Goal: Task Accomplishment & Management: Manage account settings

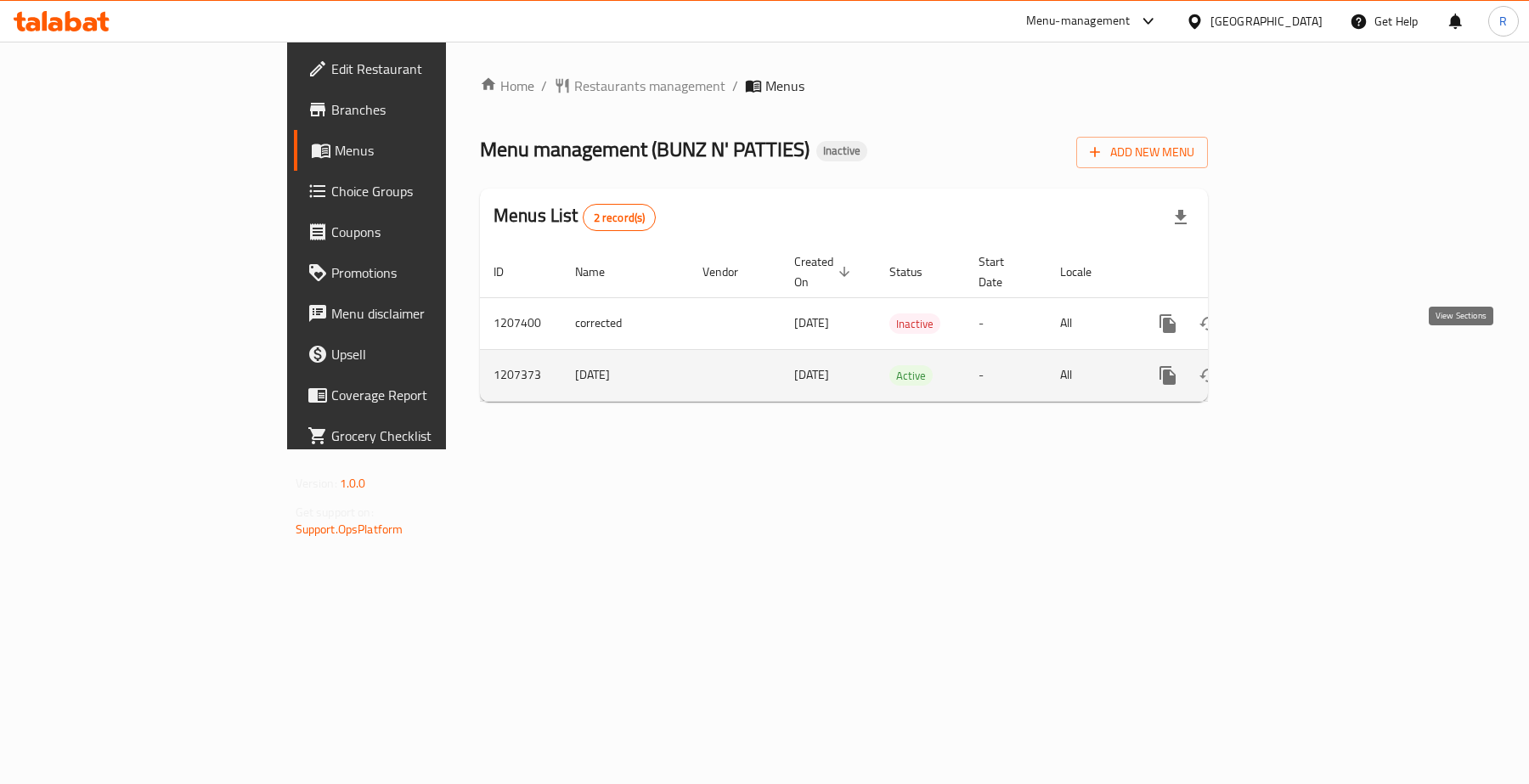
click at [1298, 367] on icon "enhanced table" at bounding box center [1290, 374] width 15 height 15
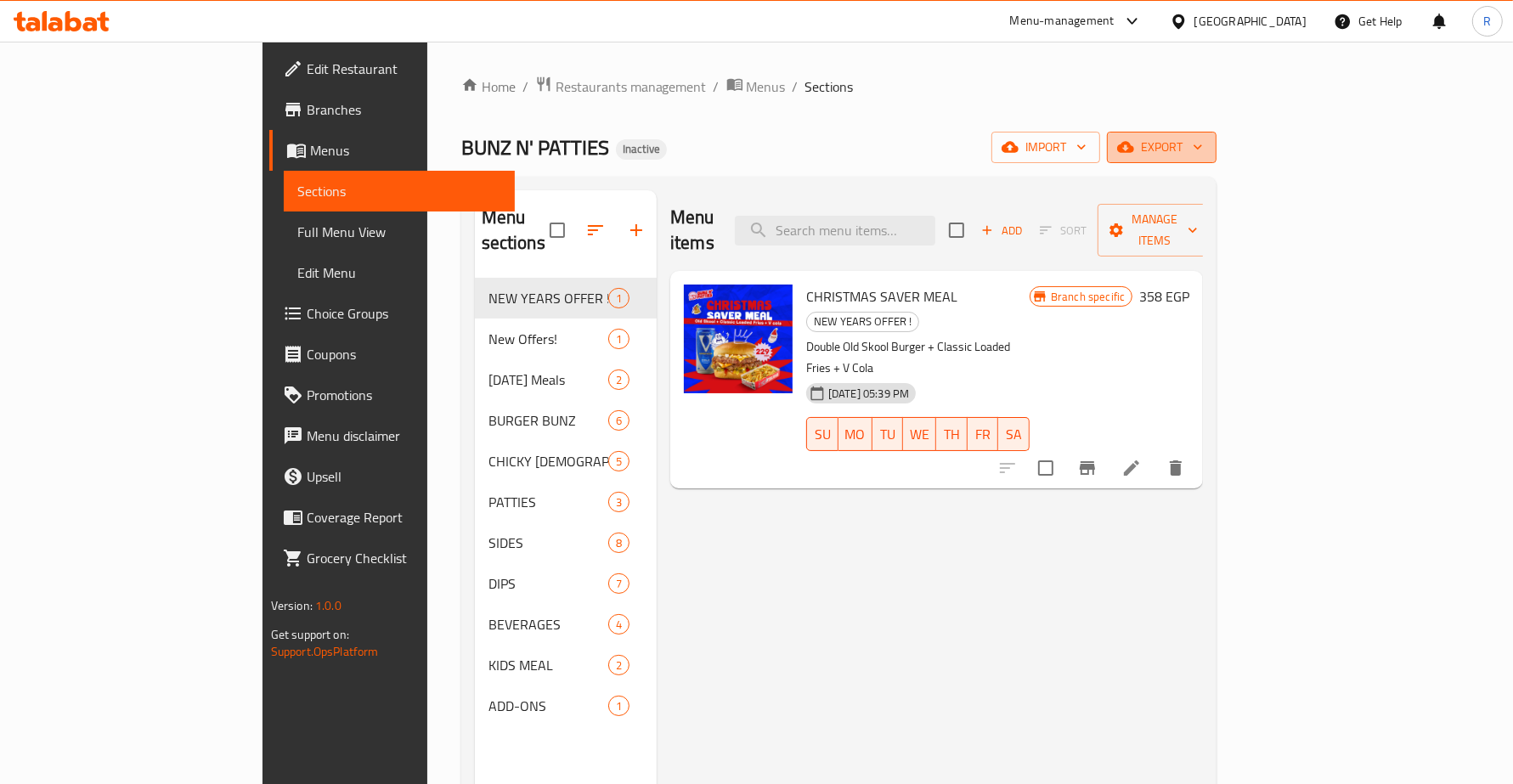
click at [1203, 154] on span "export" at bounding box center [1162, 147] width 83 height 22
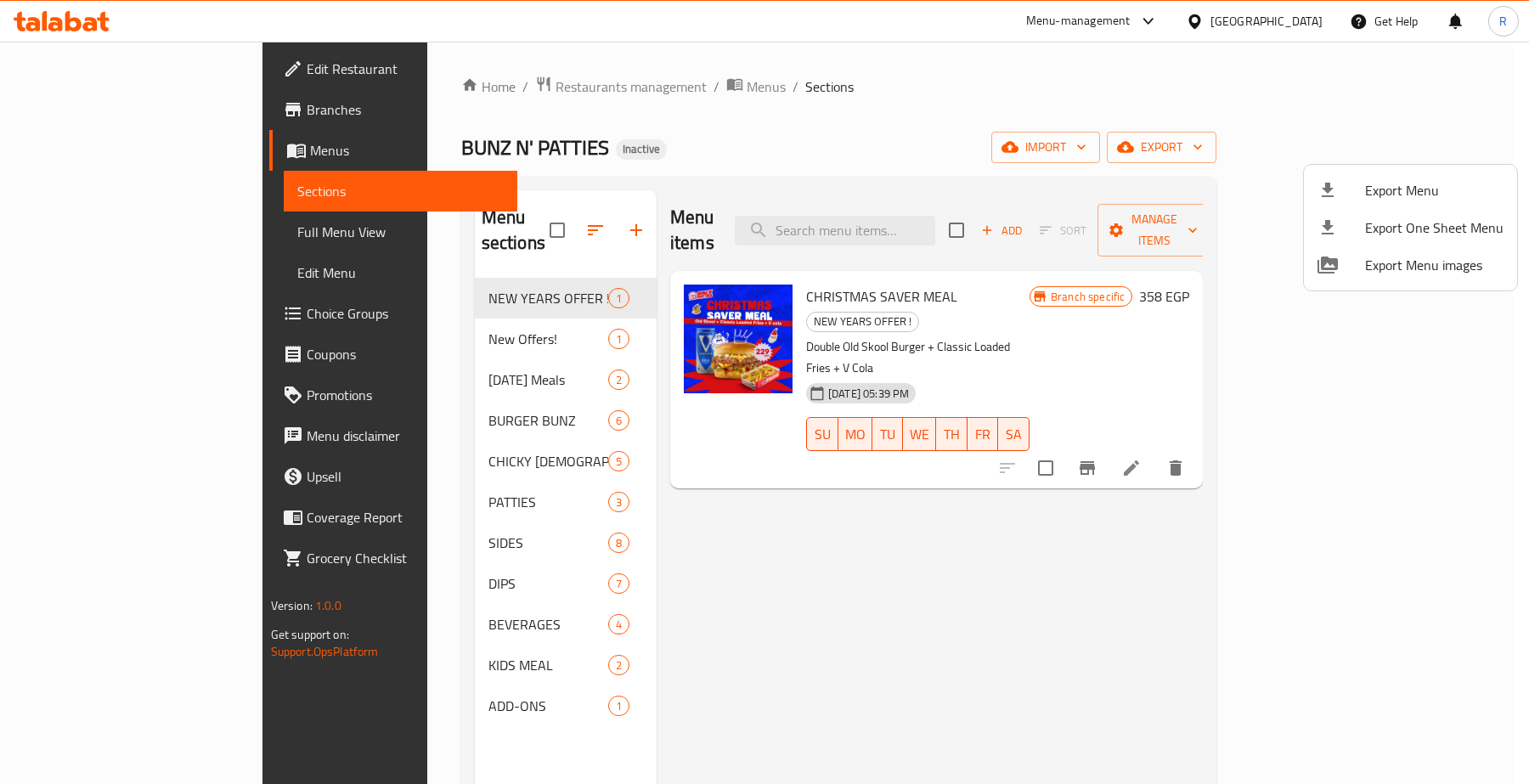
click at [1425, 180] on span "Export Menu" at bounding box center [1435, 189] width 138 height 21
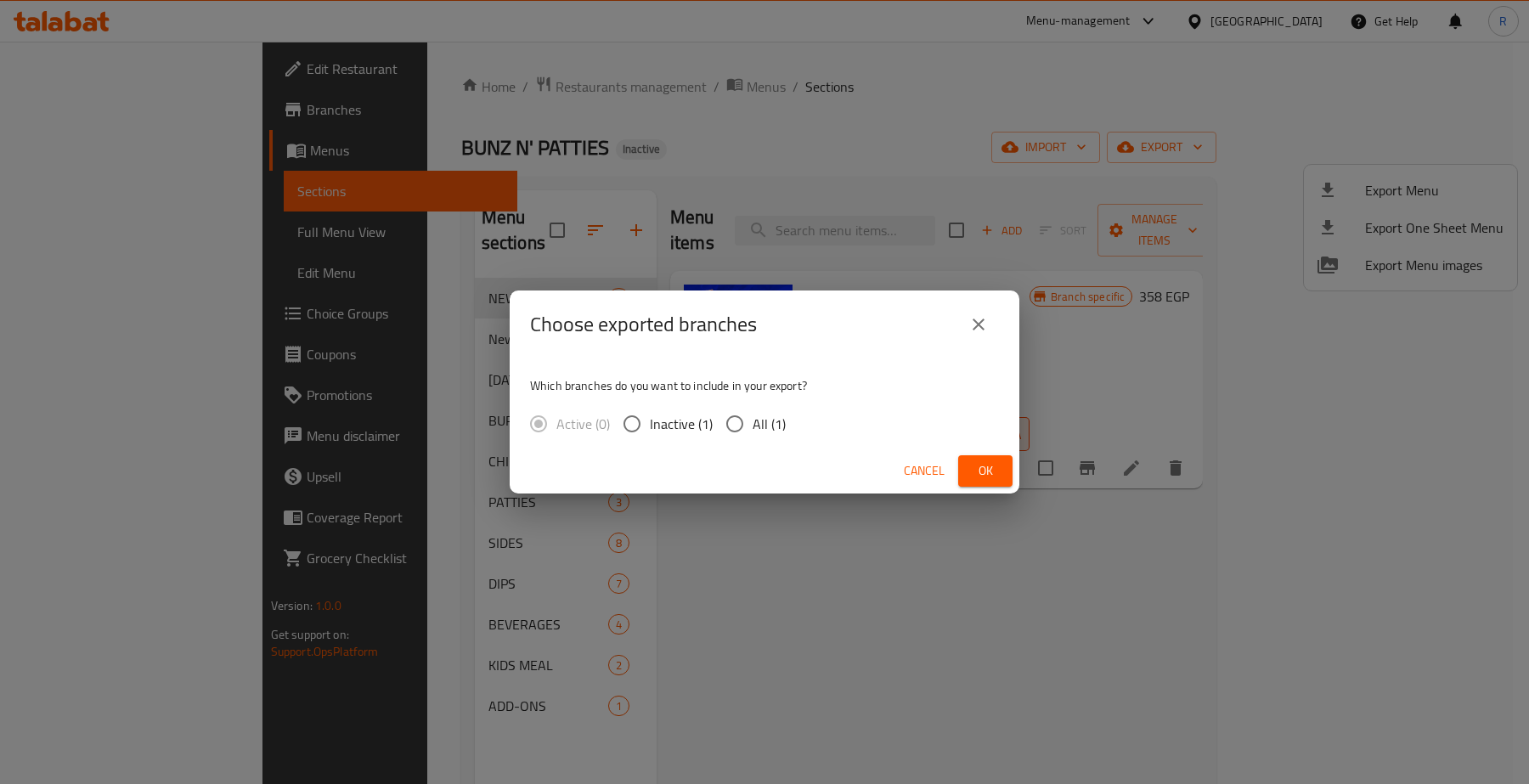
click at [727, 418] on input "All (1)" at bounding box center [735, 424] width 36 height 36
radio input "true"
drag, startPoint x: 1003, startPoint y: 482, endPoint x: 994, endPoint y: 499, distance: 19.2
click at [1003, 484] on button "Ok" at bounding box center [985, 471] width 55 height 31
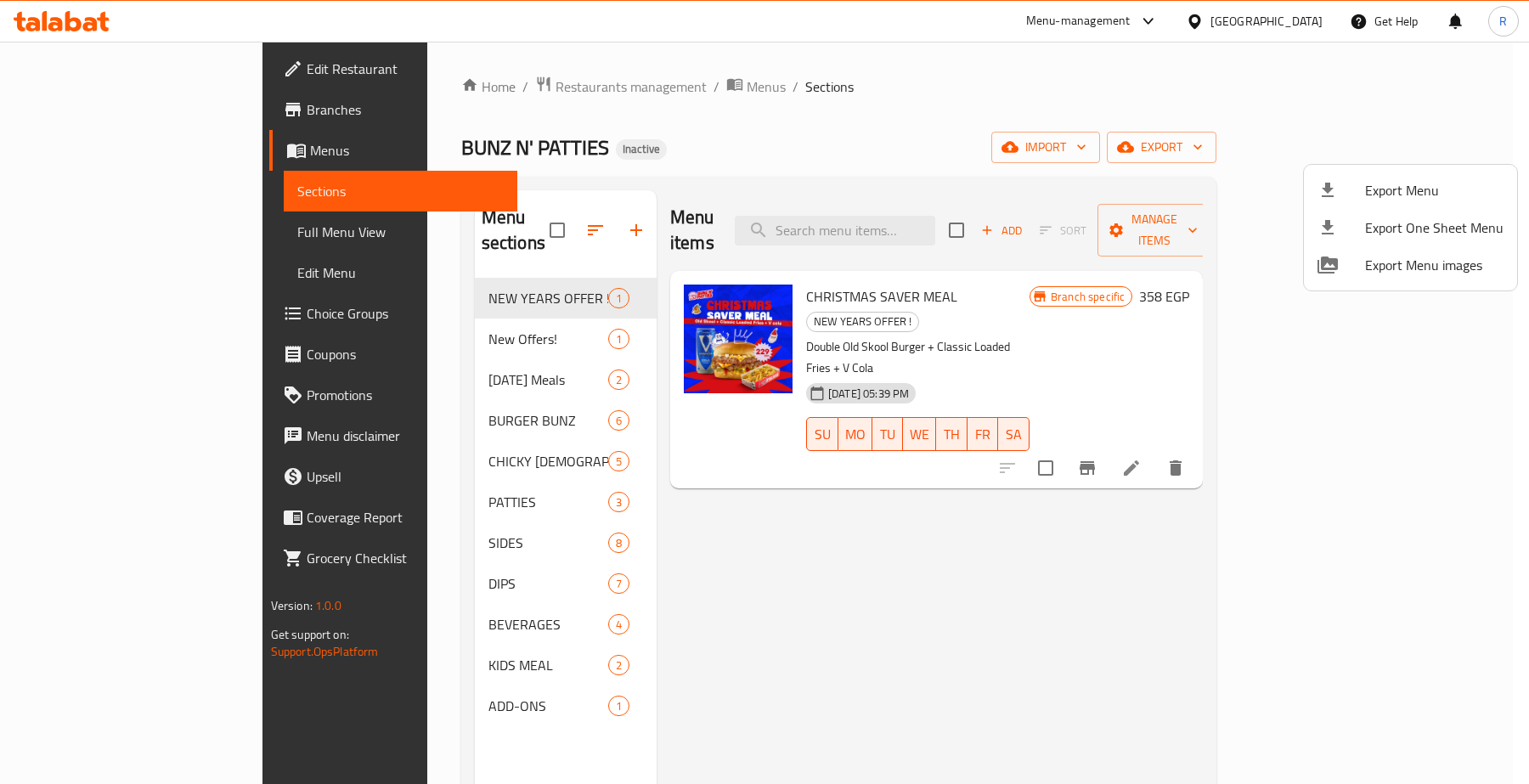
click at [480, 95] on div at bounding box center [764, 392] width 1529 height 784
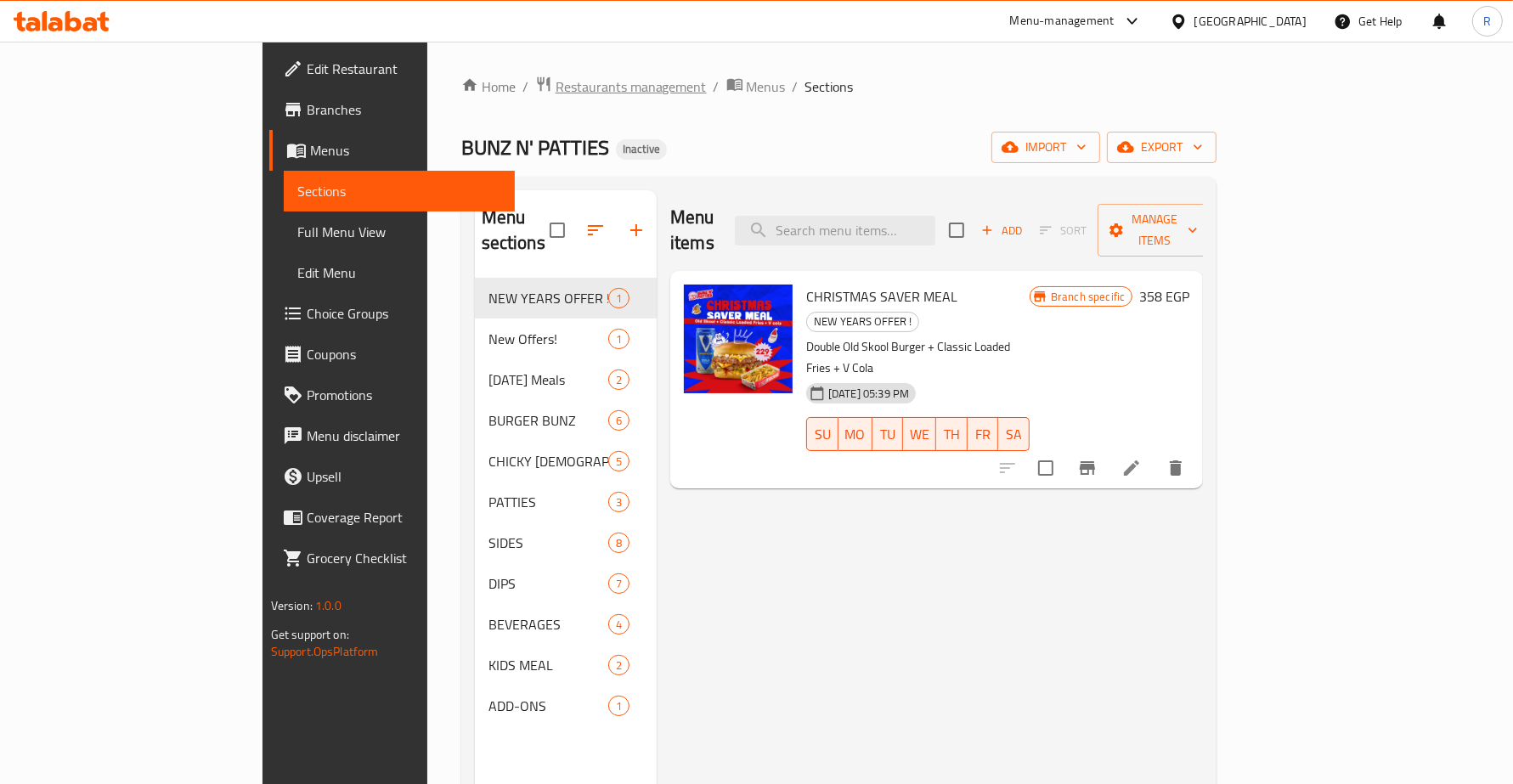
click at [555, 79] on span "Restaurants management" at bounding box center [631, 86] width 151 height 21
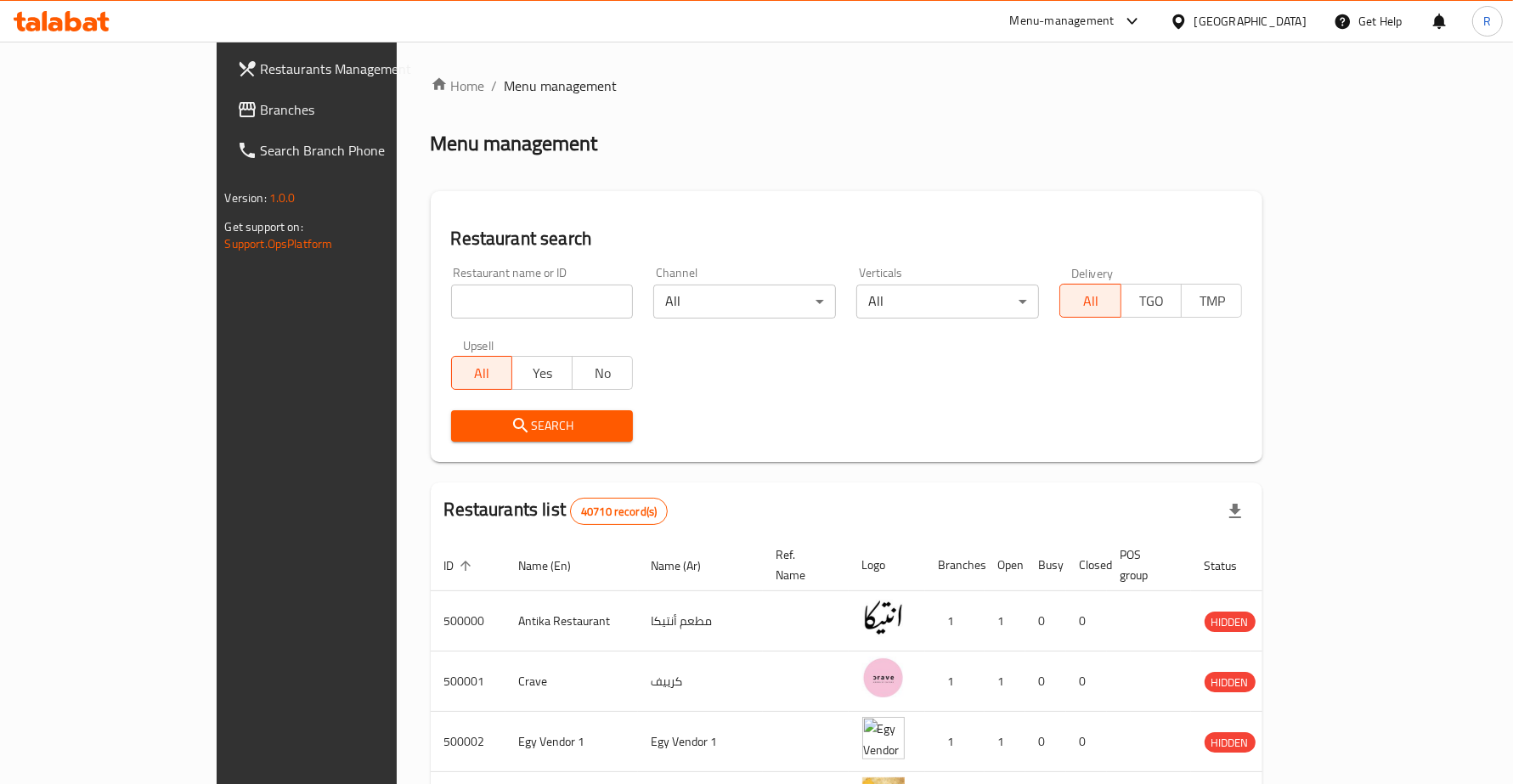
click at [261, 111] on span "Branches" at bounding box center [358, 110] width 195 height 21
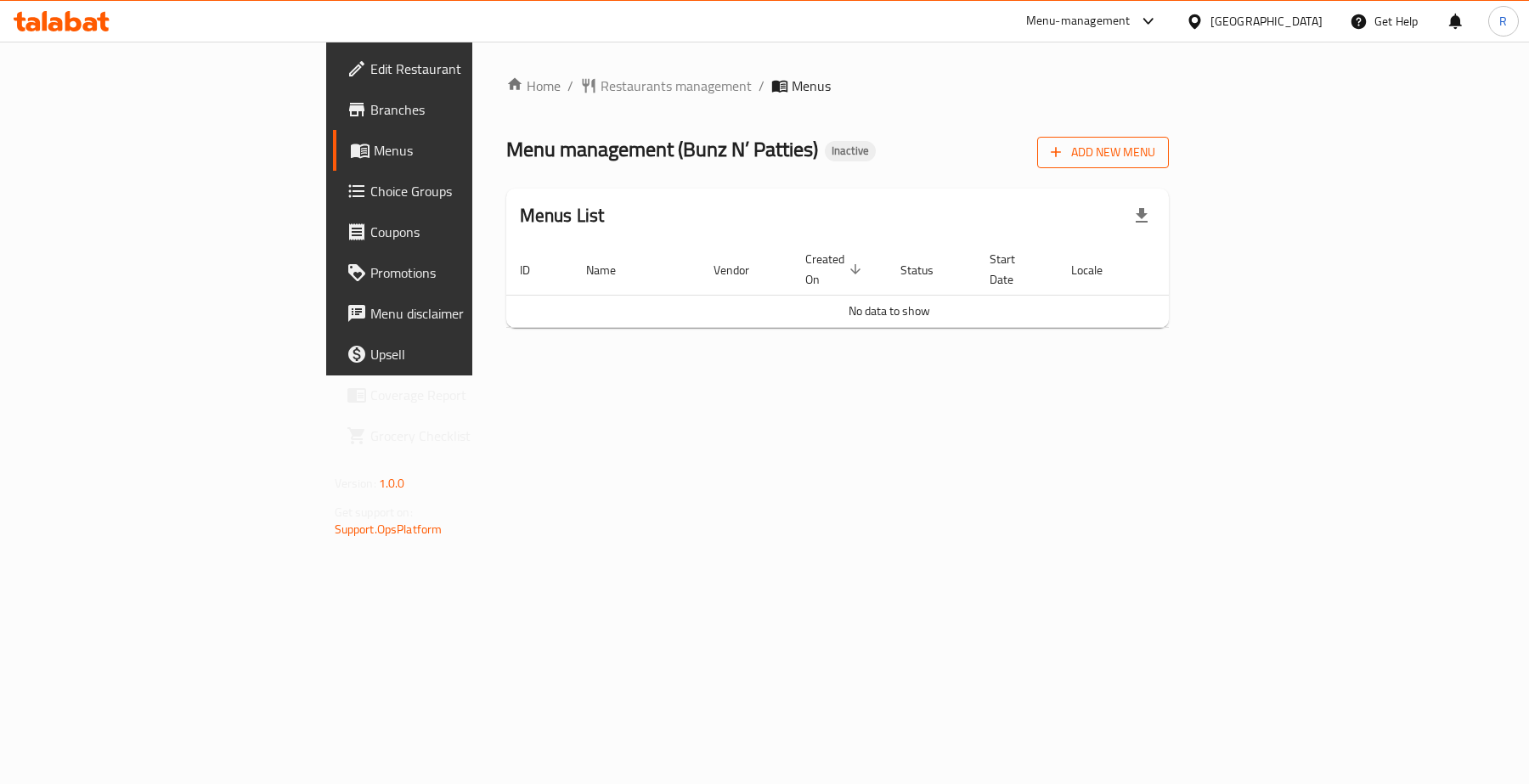
click at [1155, 146] on span "Add New Menu" at bounding box center [1103, 153] width 104 height 22
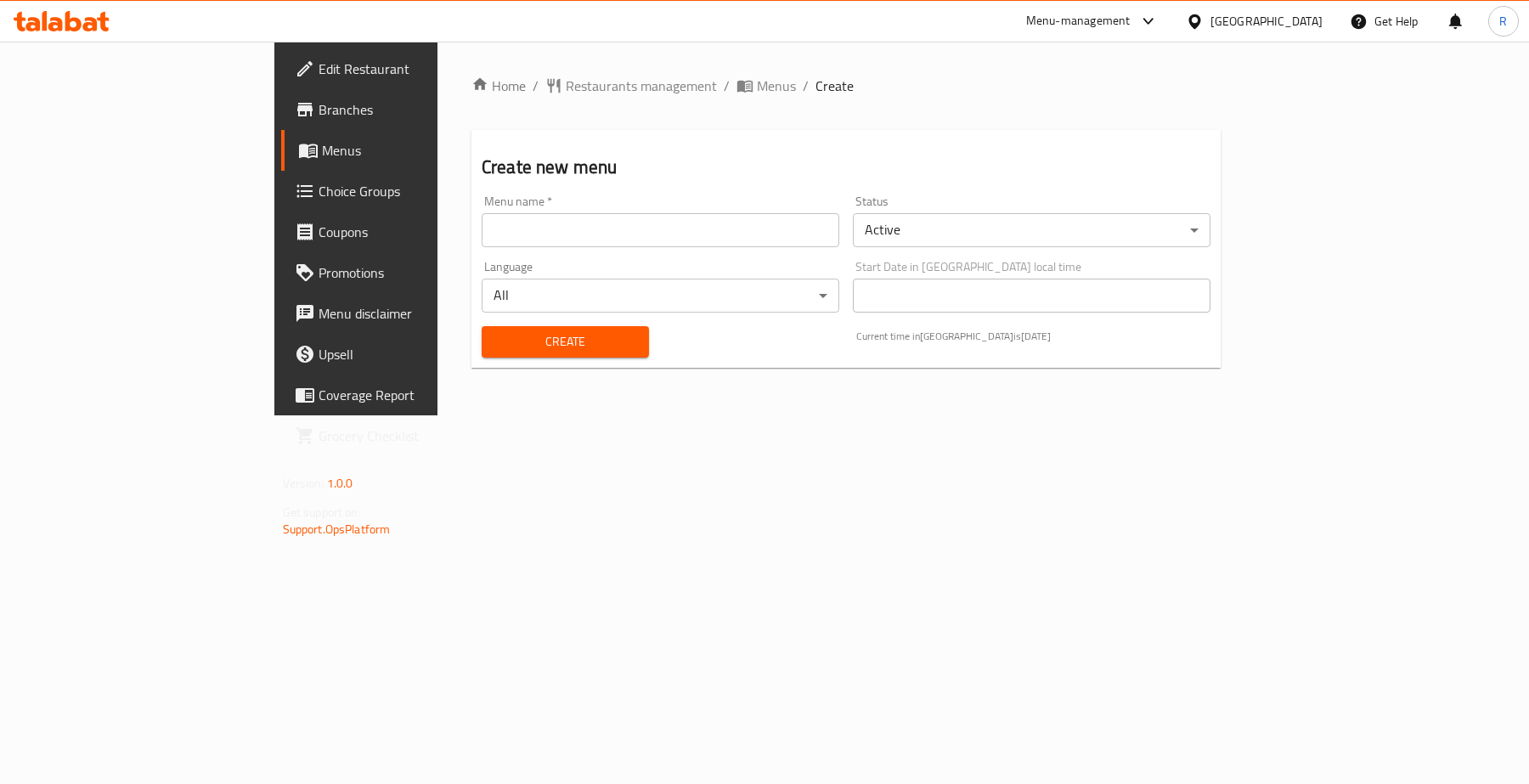
click at [587, 214] on input "text" at bounding box center [660, 230] width 358 height 34
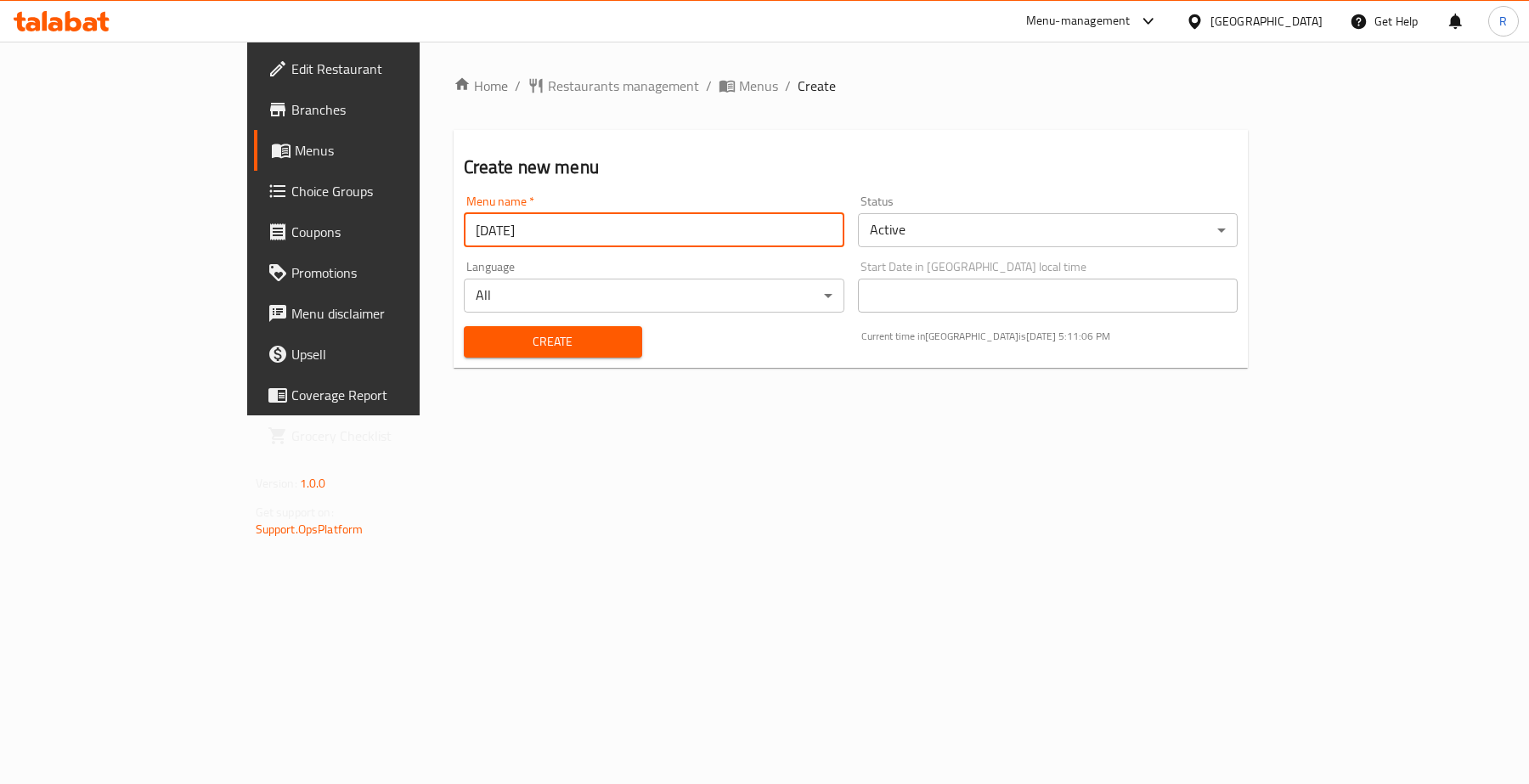
type input "[DATE]"
click at [499, 346] on span "Create" at bounding box center [552, 342] width 151 height 22
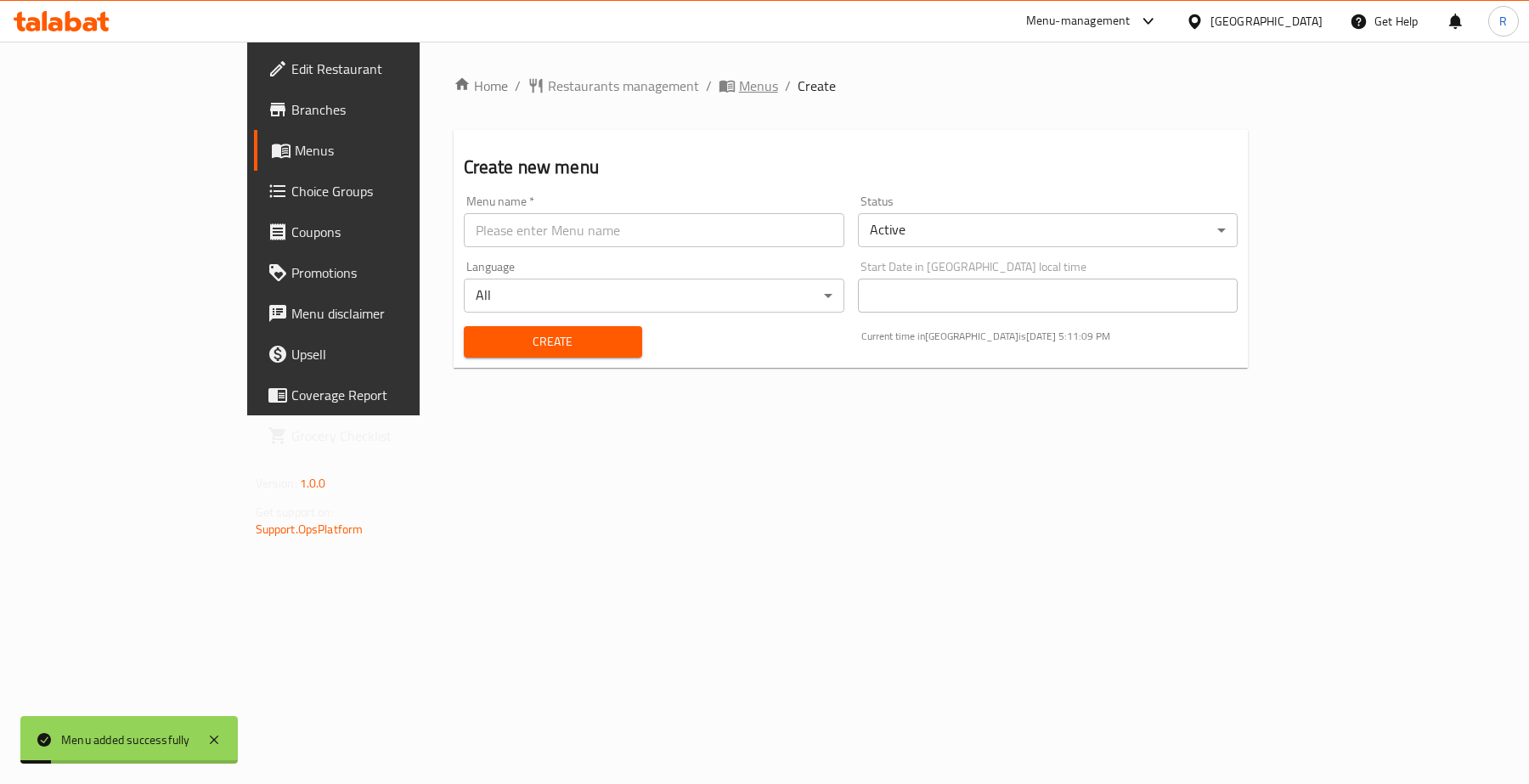
click at [739, 77] on span "Menus" at bounding box center [758, 85] width 39 height 21
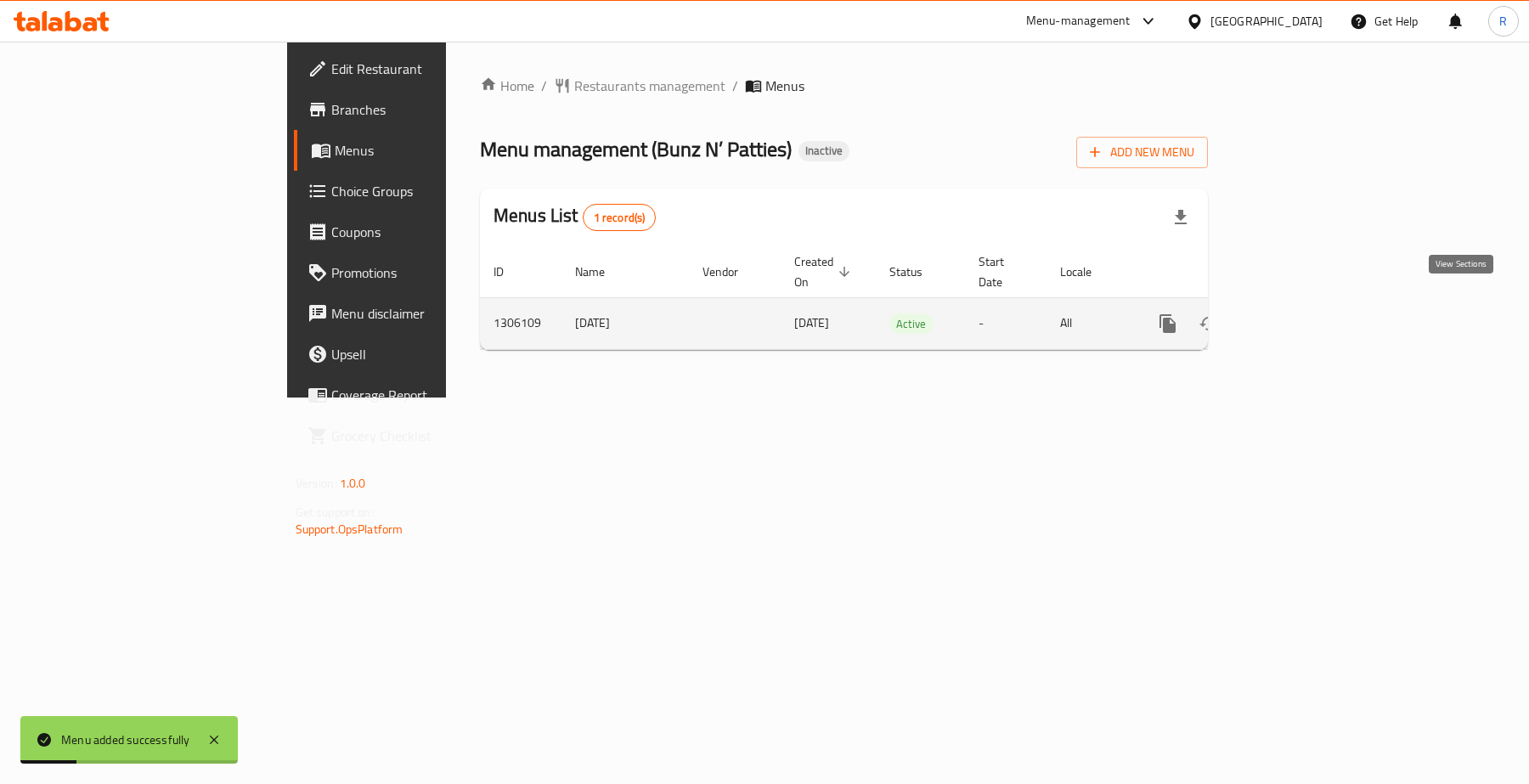
click at [1301, 313] on icon "enhanced table" at bounding box center [1290, 323] width 21 height 21
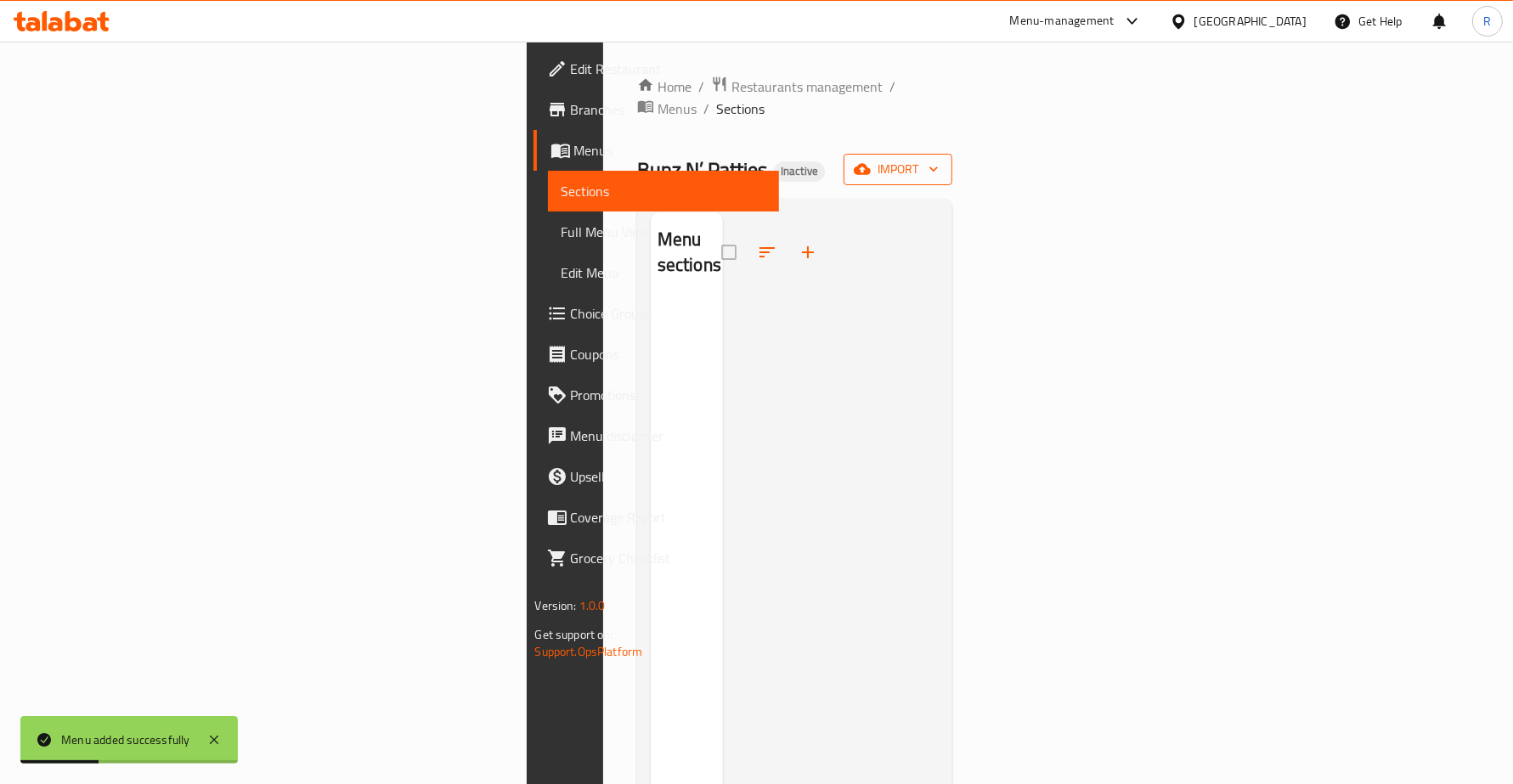
click at [939, 159] on span "import" at bounding box center [898, 170] width 82 height 22
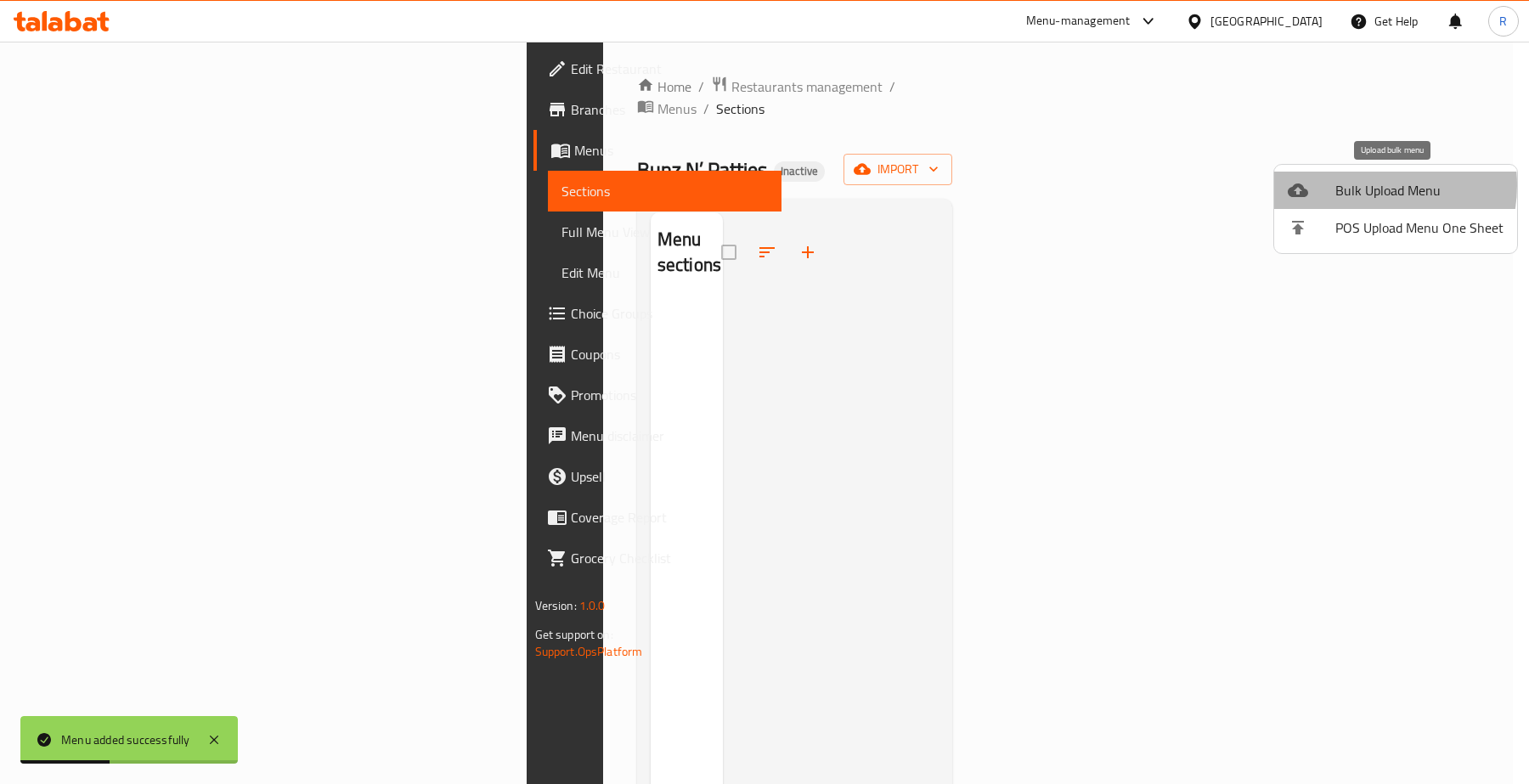
click at [1357, 185] on span "Bulk Upload Menu" at bounding box center [1419, 189] width 168 height 21
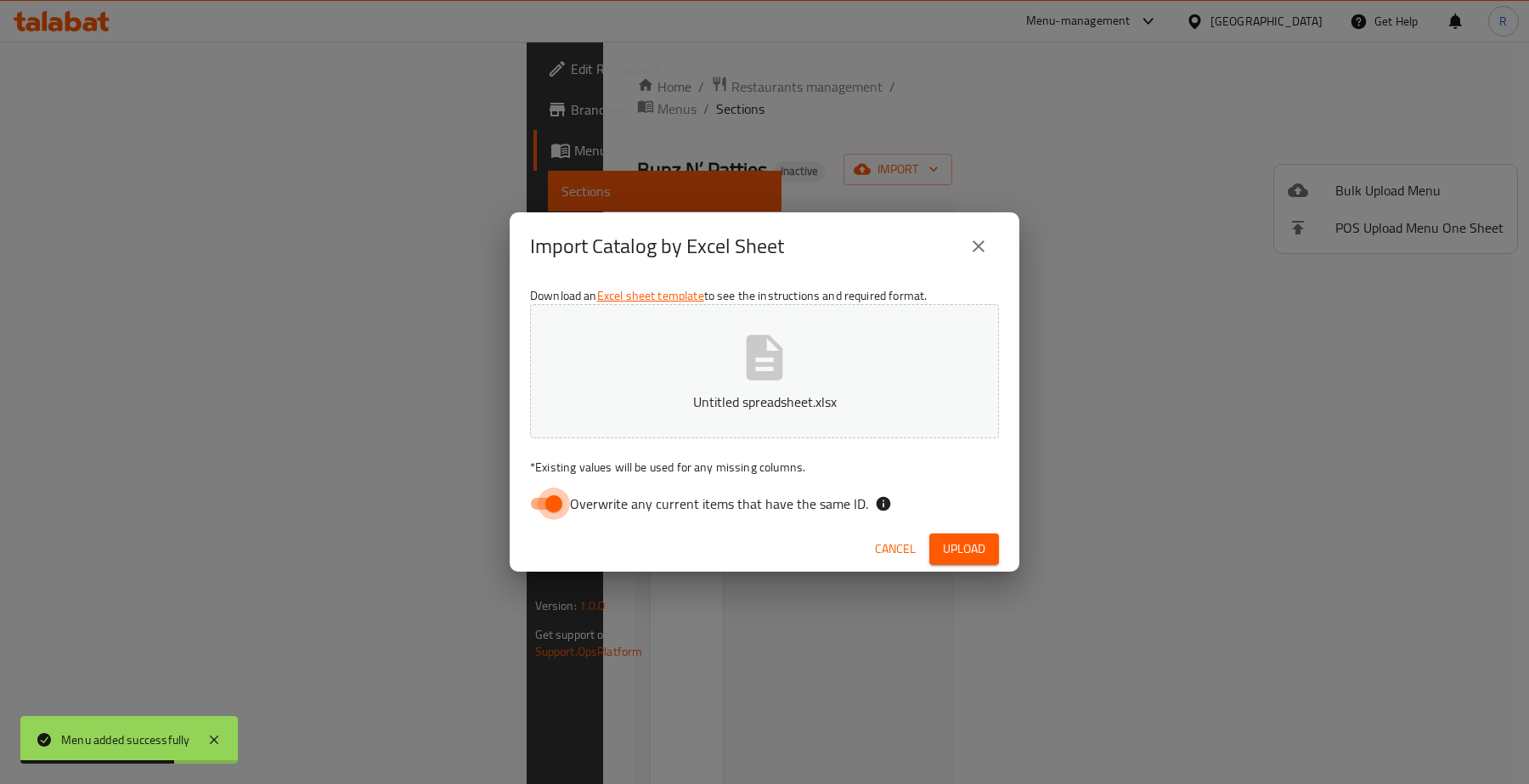
click at [554, 498] on input "Overwrite any current items that have the same ID." at bounding box center [554, 504] width 97 height 32
checkbox input "false"
click at [961, 553] on span "Upload" at bounding box center [964, 550] width 42 height 22
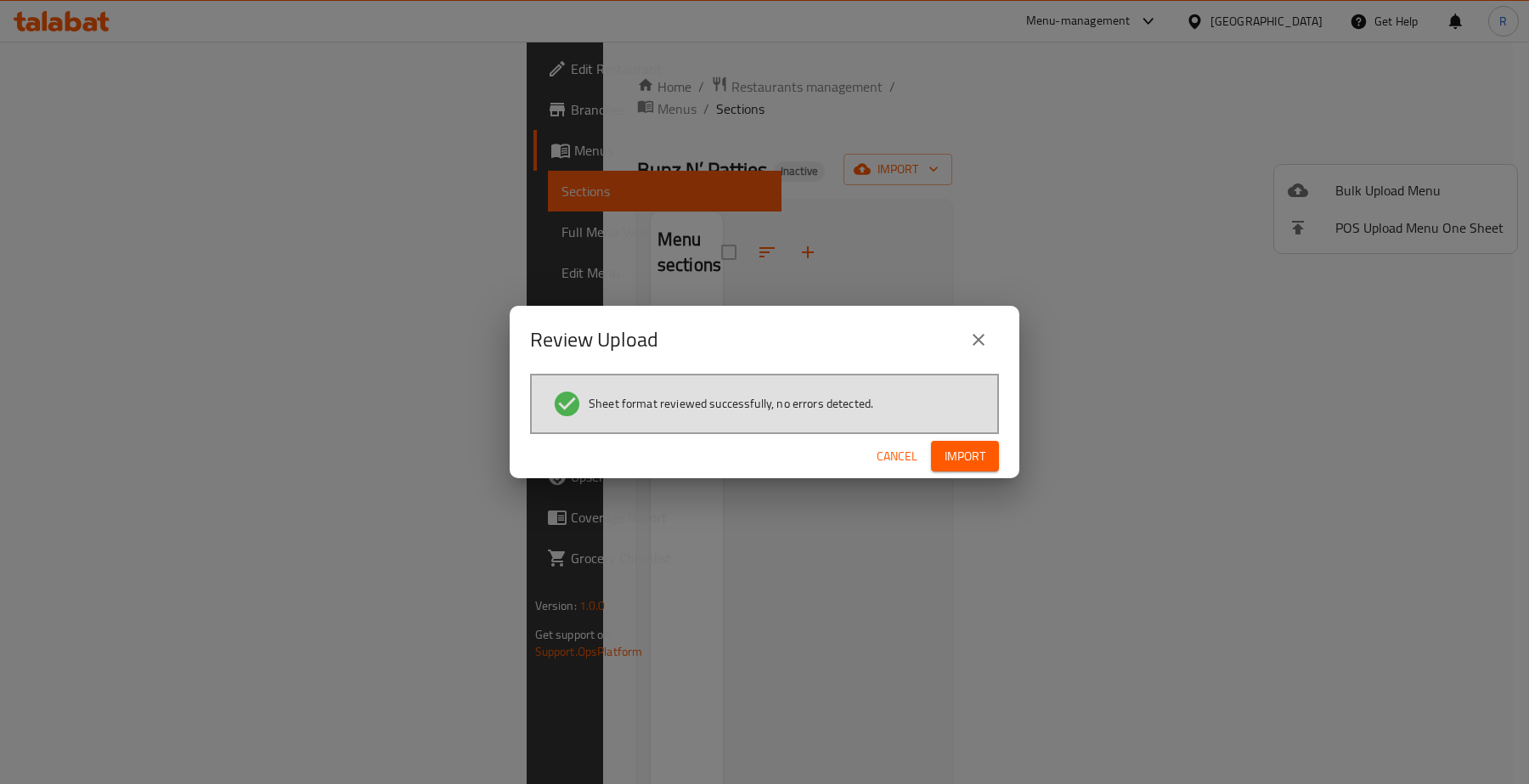
click at [985, 452] on span "Import" at bounding box center [965, 456] width 40 height 22
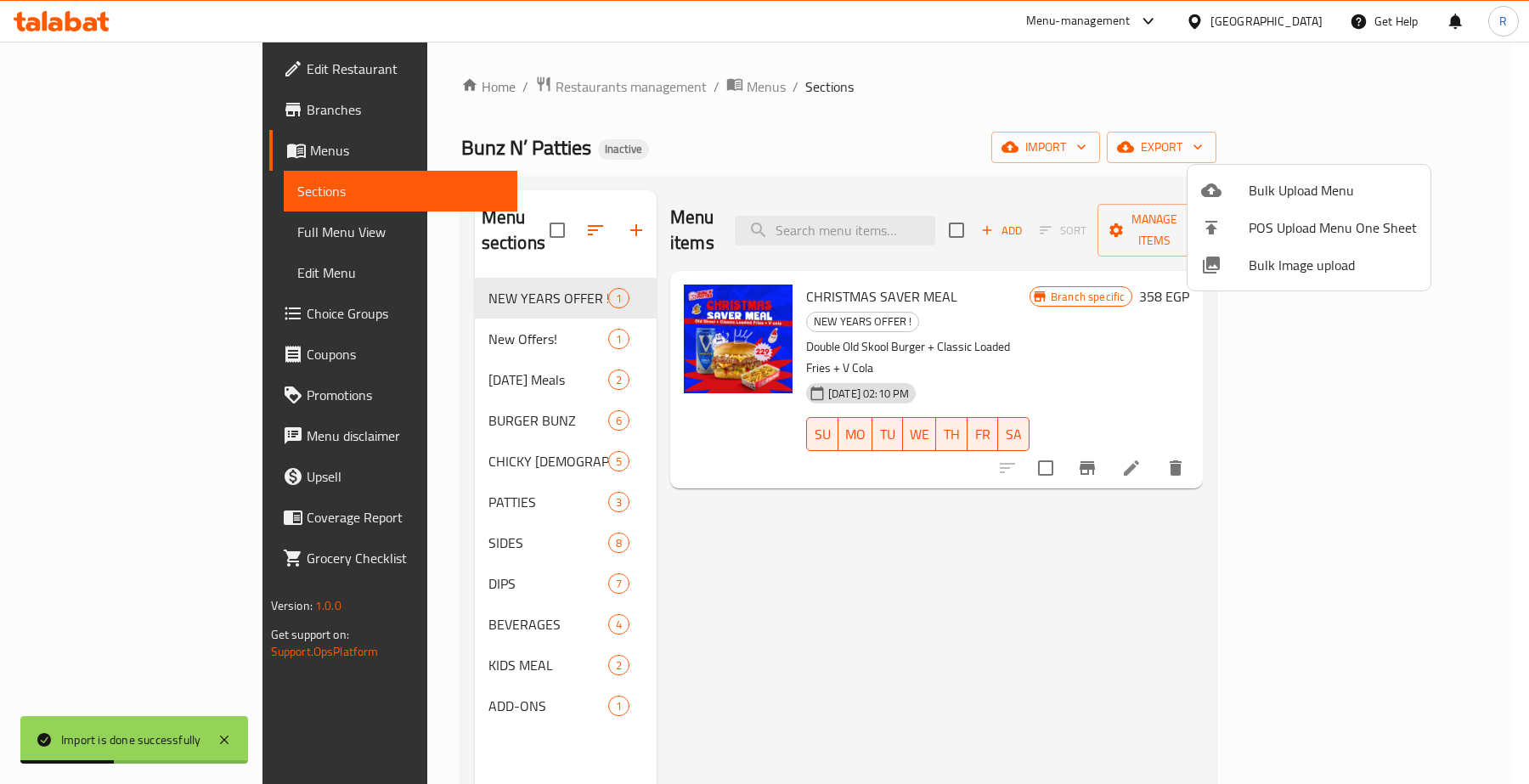
click at [182, 65] on div at bounding box center [764, 392] width 1529 height 784
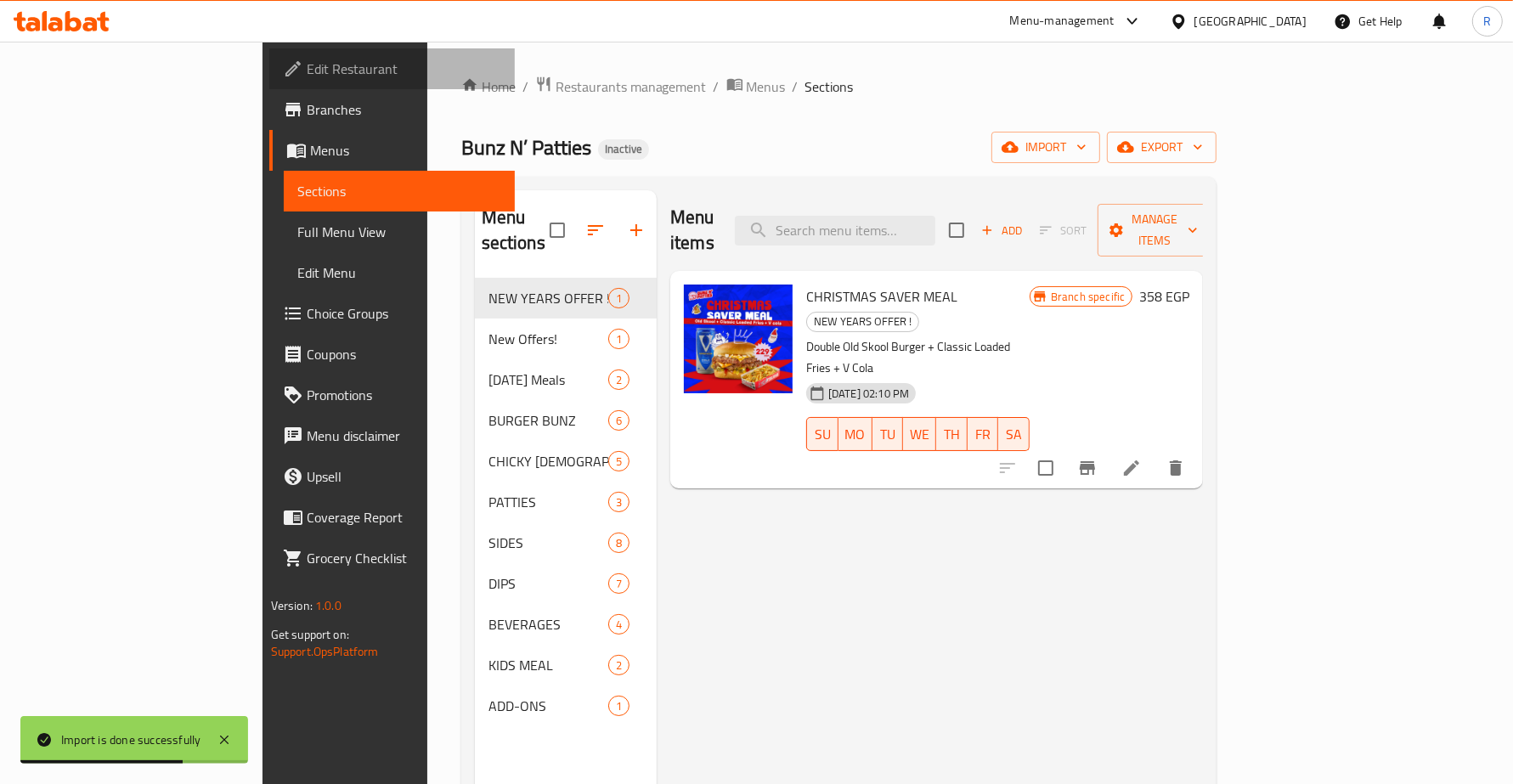
click at [306, 72] on span "Edit Restaurant" at bounding box center [403, 68] width 195 height 21
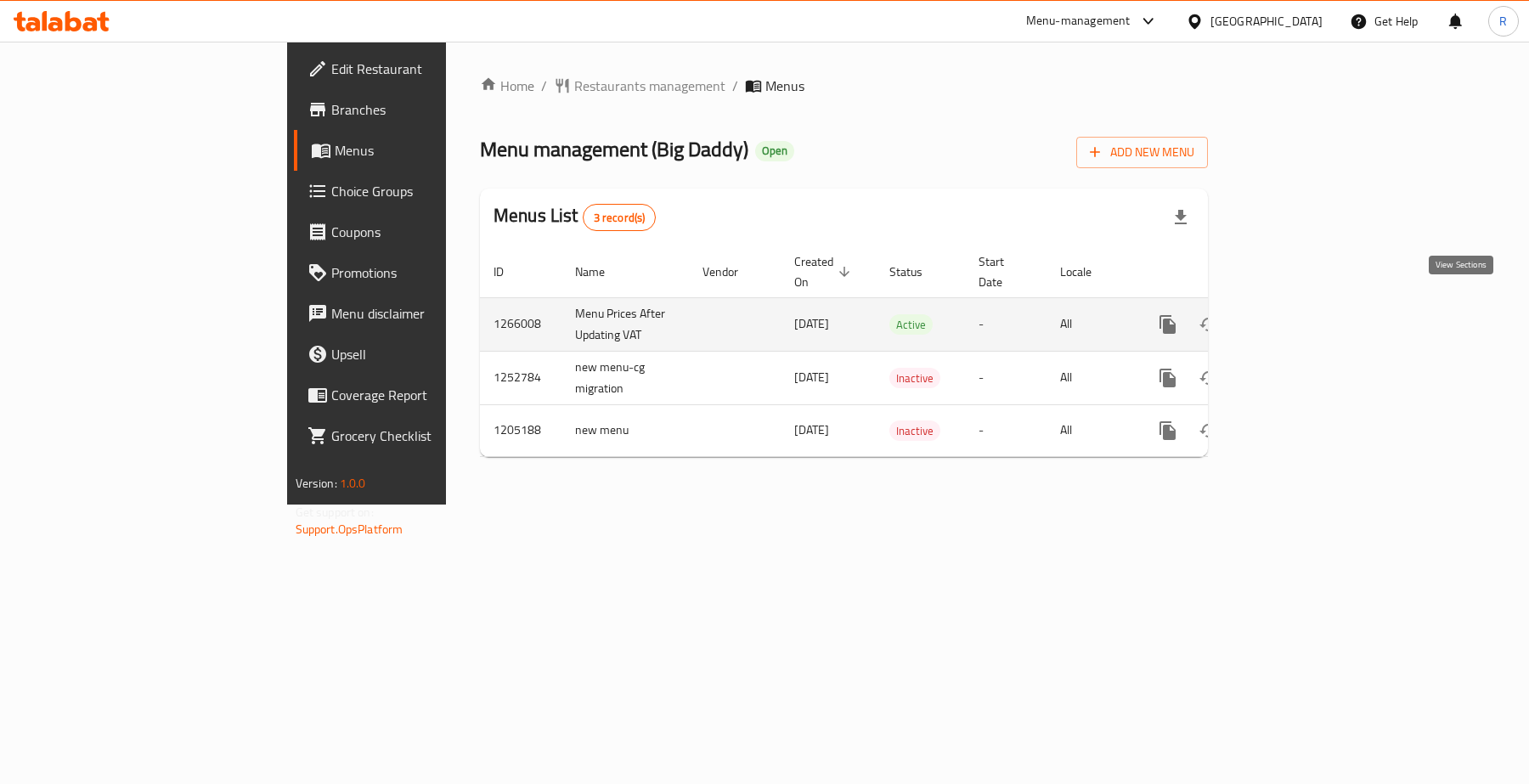
click at [1301, 314] on icon "enhanced table" at bounding box center [1290, 324] width 21 height 21
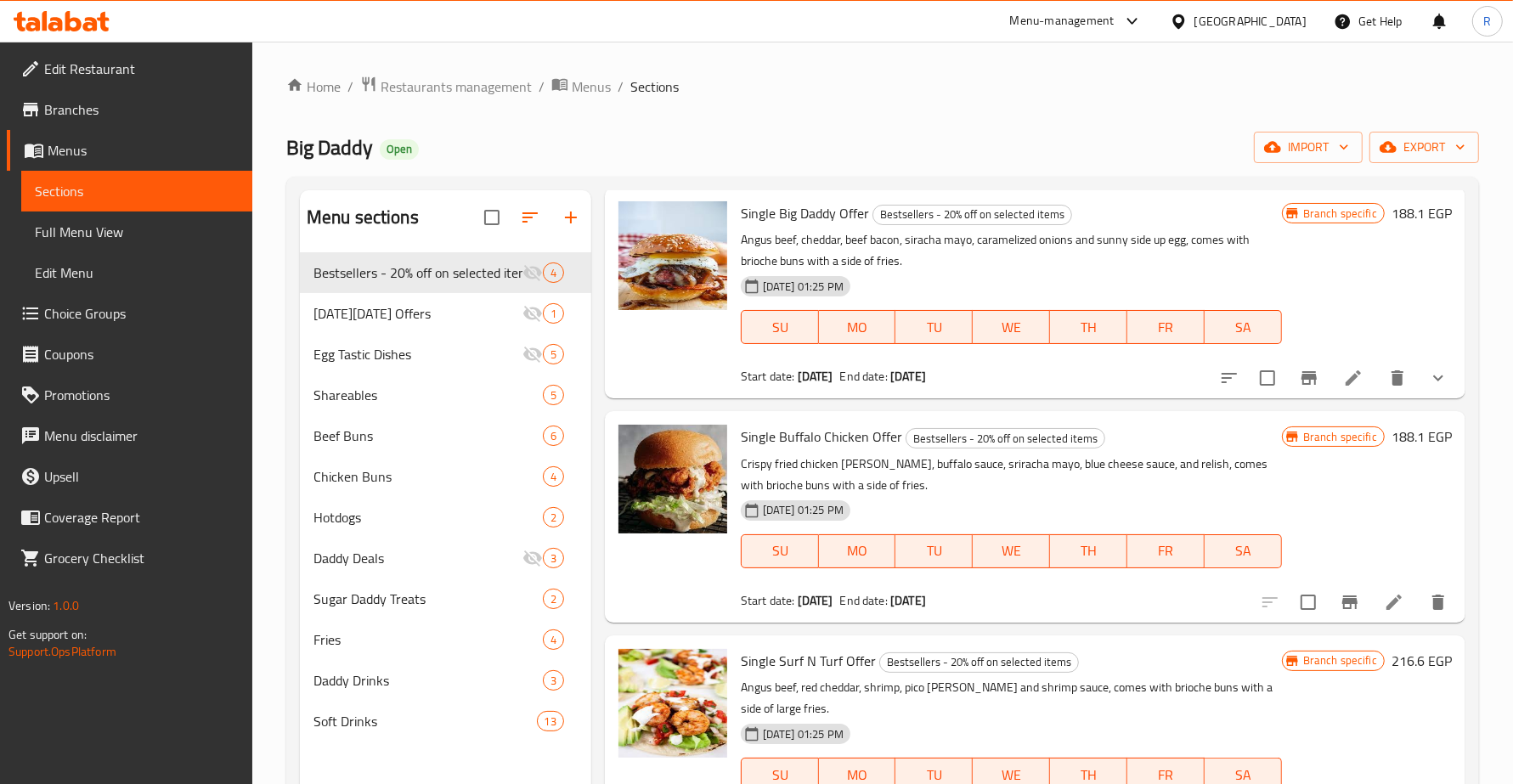
scroll to position [106, 0]
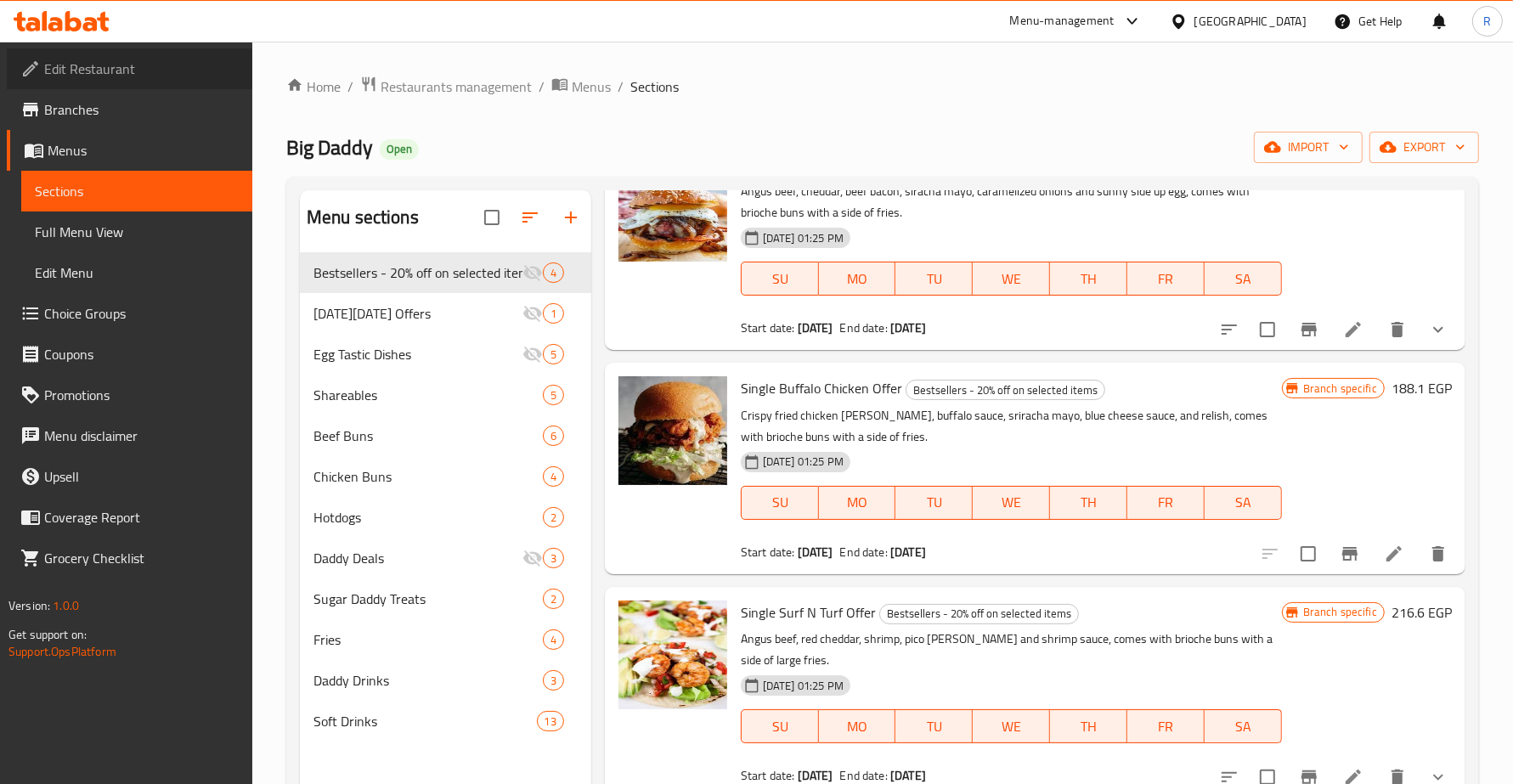
click at [129, 78] on span "Edit Restaurant" at bounding box center [141, 68] width 195 height 21
